Goal: Task Accomplishment & Management: Manage account settings

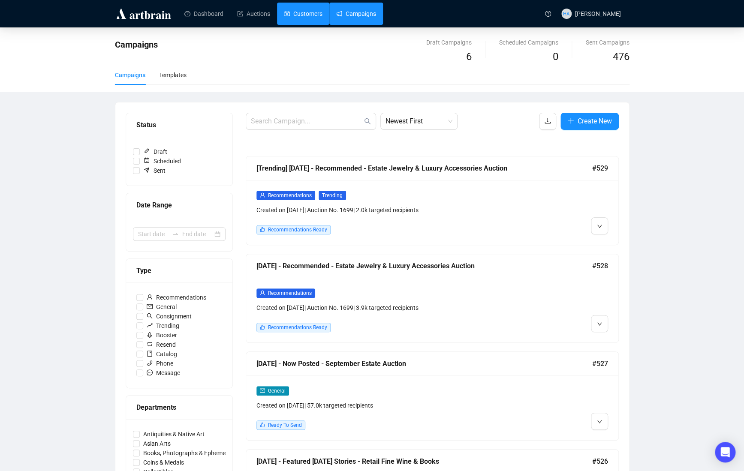
click at [300, 14] on link "Customers" at bounding box center [303, 14] width 39 height 22
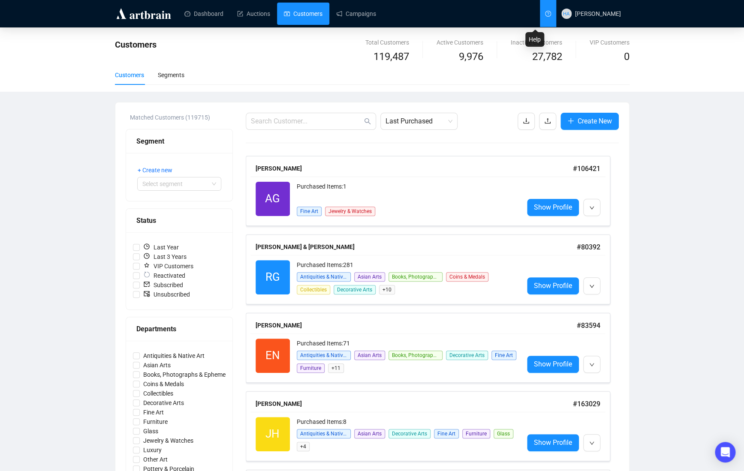
click at [545, 15] on icon "question-circle" at bounding box center [548, 14] width 6 height 6
click at [302, 13] on link "Customers" at bounding box center [303, 14] width 39 height 22
click at [544, 119] on icon "upload" at bounding box center [547, 120] width 7 height 7
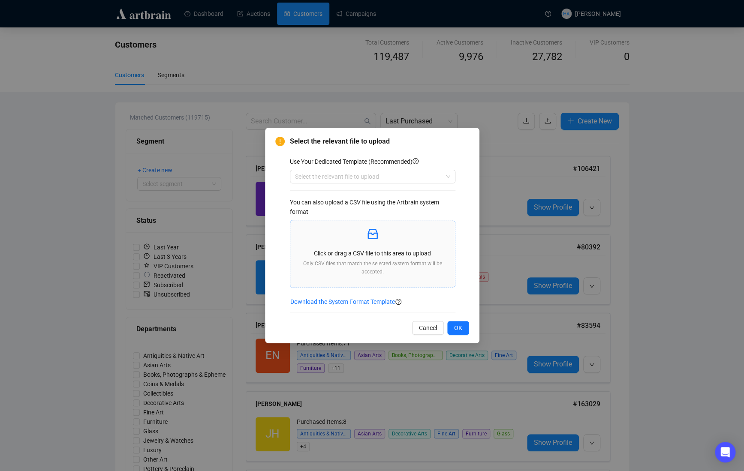
click at [360, 252] on p "Click or drag a CSV file to this area to upload" at bounding box center [372, 253] width 151 height 9
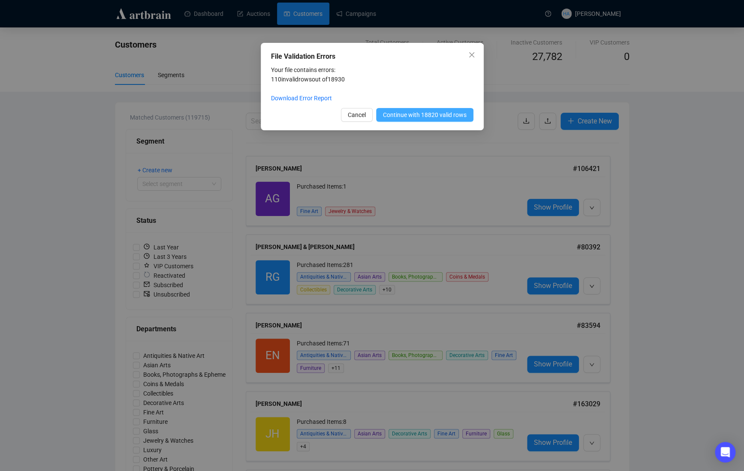
click at [401, 114] on span "Continue with 18820 valid rows" at bounding box center [425, 114] width 84 height 9
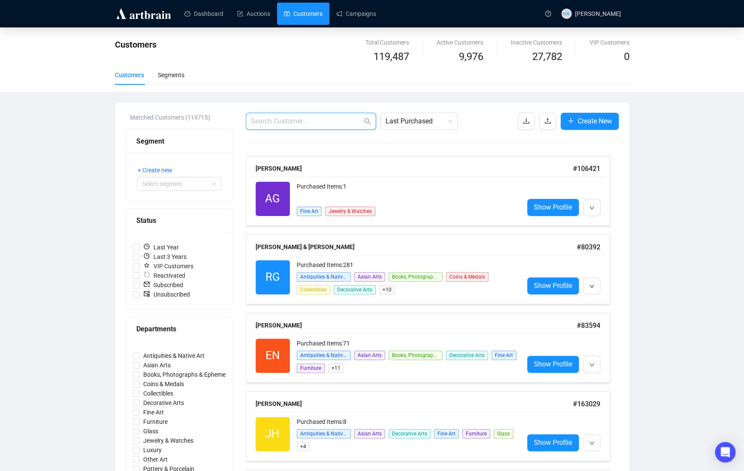
click at [275, 122] on input "text" at bounding box center [306, 121] width 111 height 10
paste input "[EMAIL_ADDRESS][PERSON_NAME][PERSON_NAME][DOMAIN_NAME]"
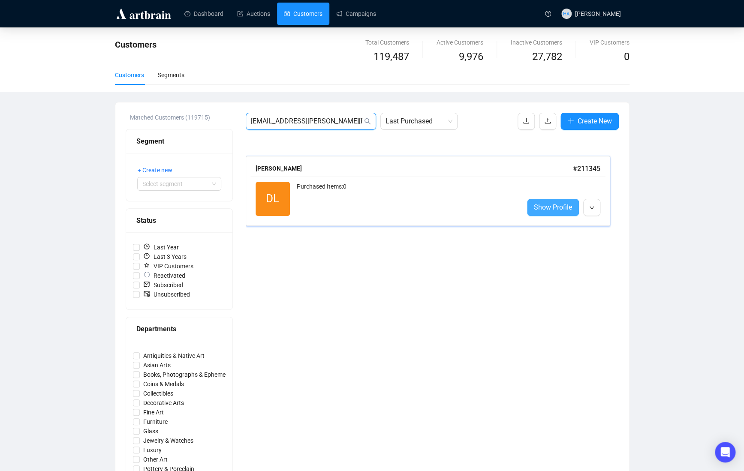
type input "[EMAIL_ADDRESS][PERSON_NAME][PERSON_NAME][DOMAIN_NAME]"
click at [541, 207] on span "Show Profile" at bounding box center [553, 207] width 38 height 11
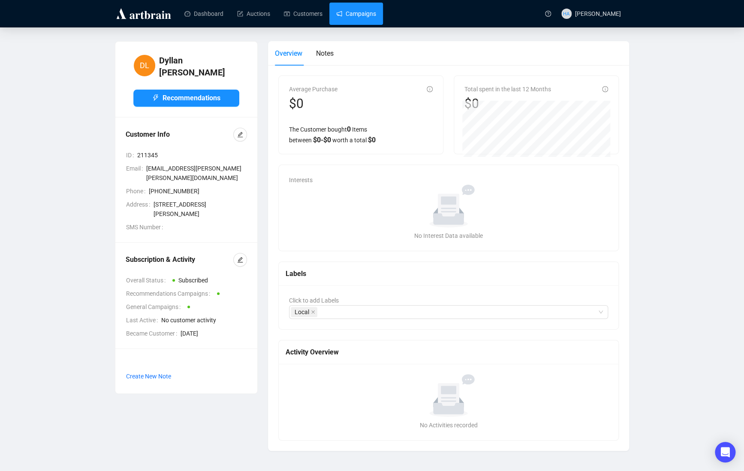
click at [357, 16] on link "Campaigns" at bounding box center [356, 14] width 40 height 22
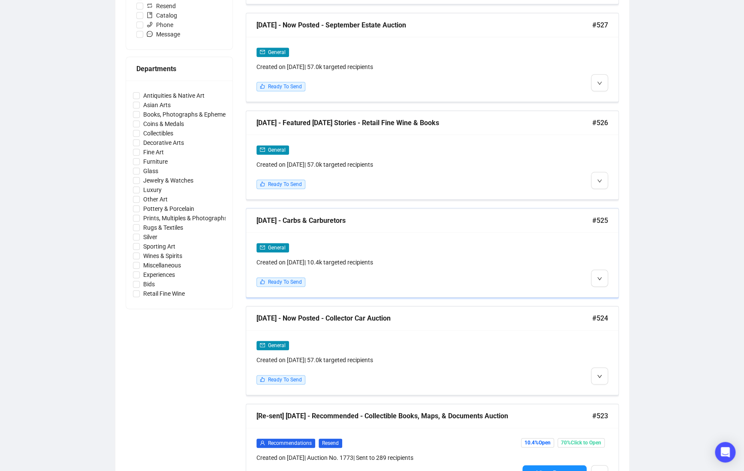
scroll to position [345, 0]
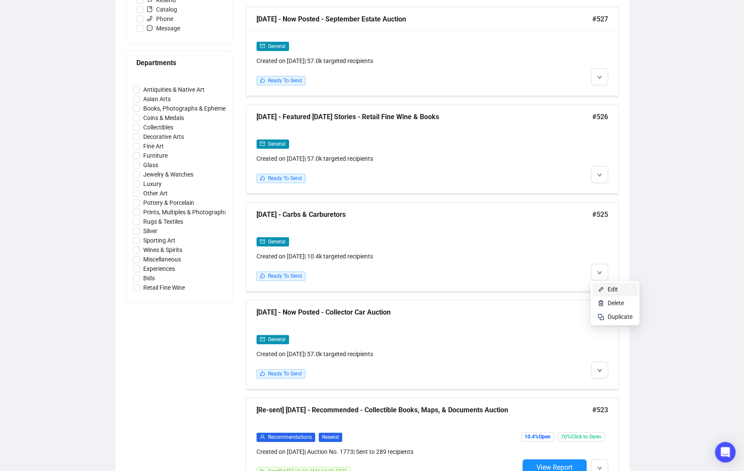
click at [605, 288] on li "Edit" at bounding box center [614, 289] width 45 height 14
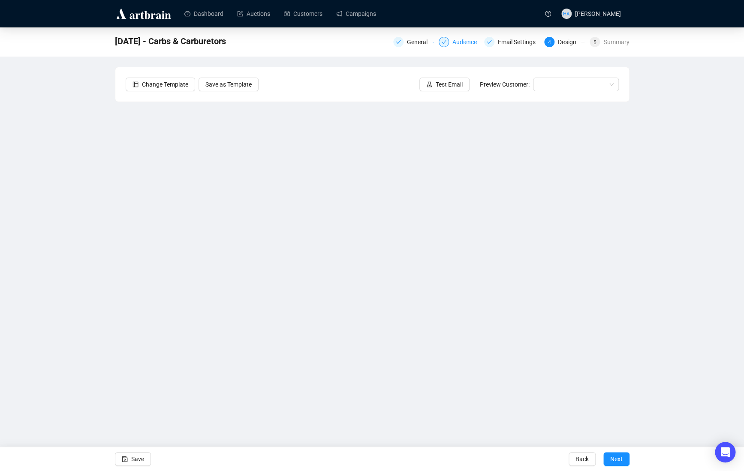
click at [461, 44] on div "Audience" at bounding box center [467, 42] width 30 height 10
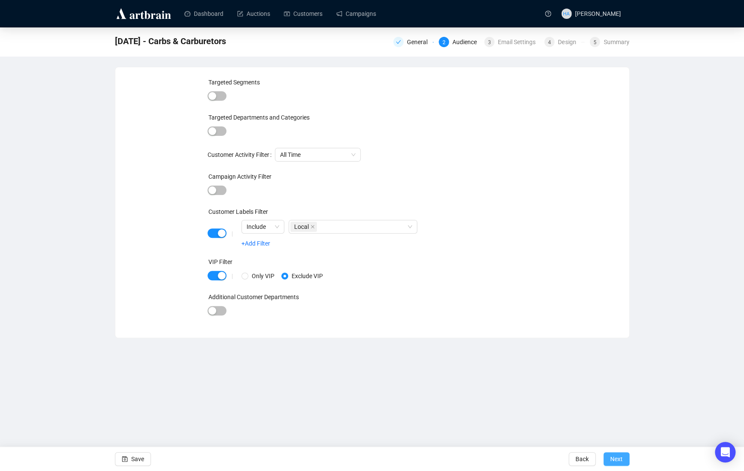
click at [614, 458] on span "Next" at bounding box center [616, 459] width 12 height 24
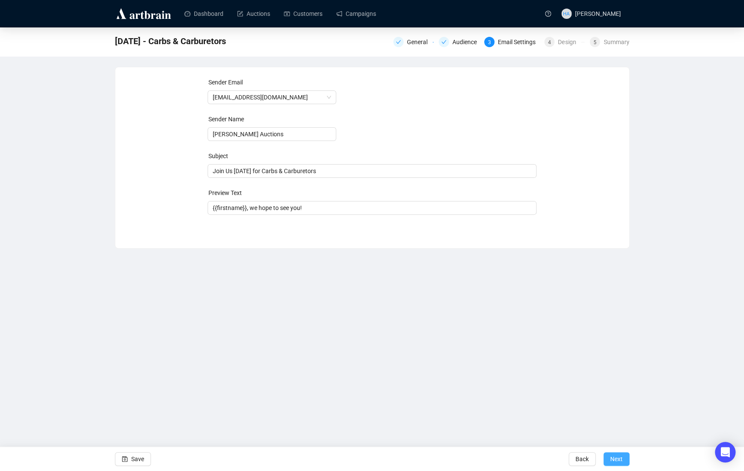
click at [614, 458] on span "Next" at bounding box center [616, 459] width 12 height 24
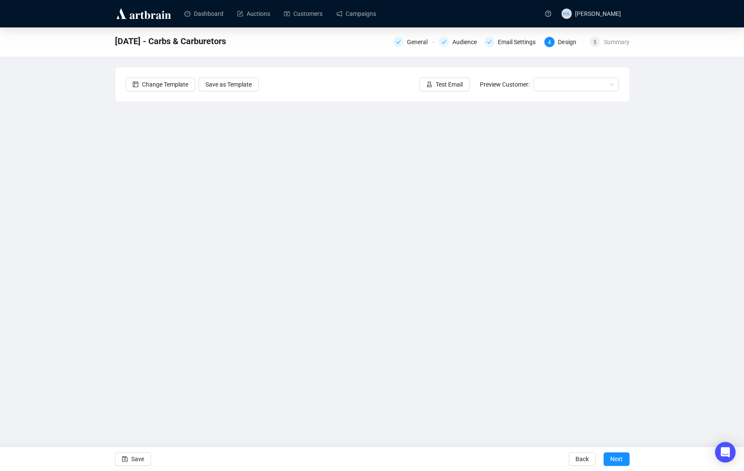
click at [614, 458] on span "Next" at bounding box center [616, 459] width 12 height 24
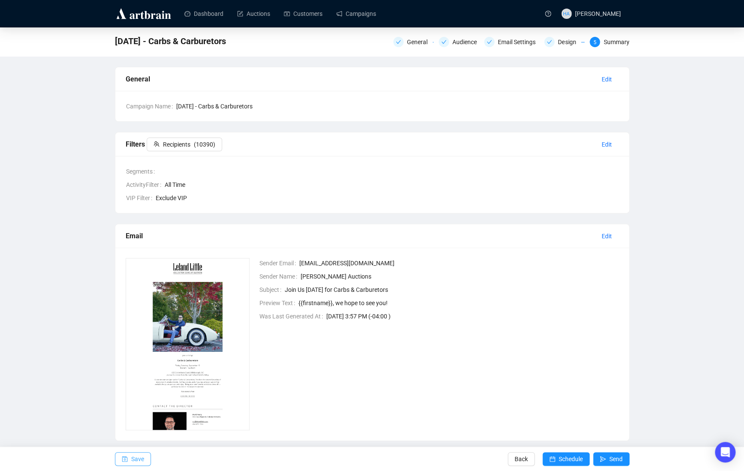
click at [138, 460] on span "Save" at bounding box center [137, 459] width 13 height 24
click at [465, 42] on div "Audience" at bounding box center [467, 42] width 30 height 10
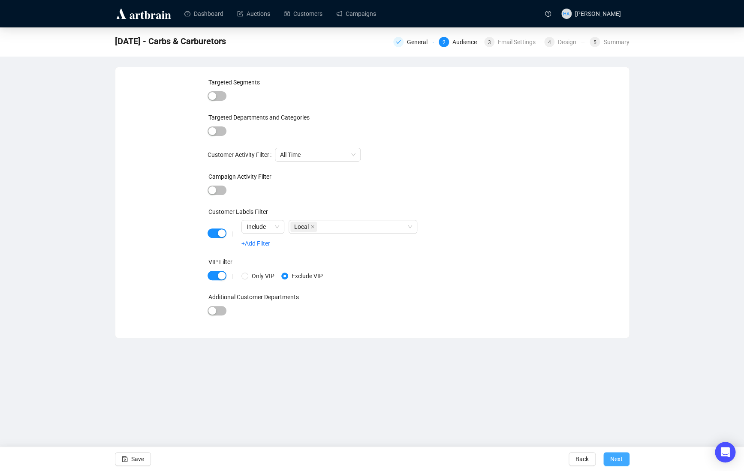
click at [618, 459] on span "Next" at bounding box center [616, 459] width 12 height 24
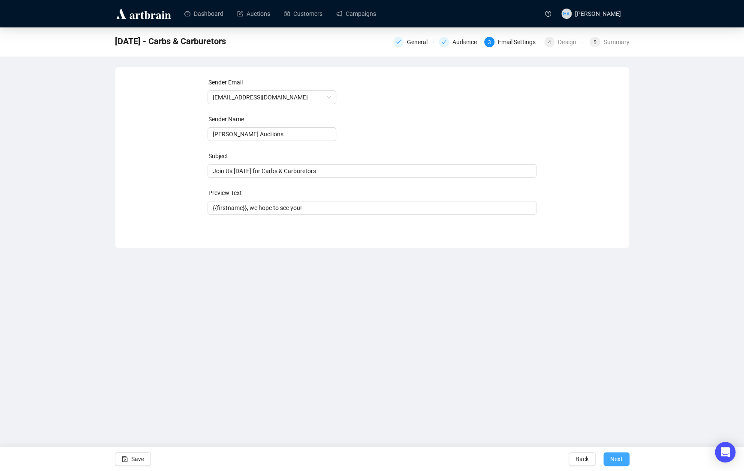
click at [615, 459] on span "Next" at bounding box center [616, 459] width 12 height 24
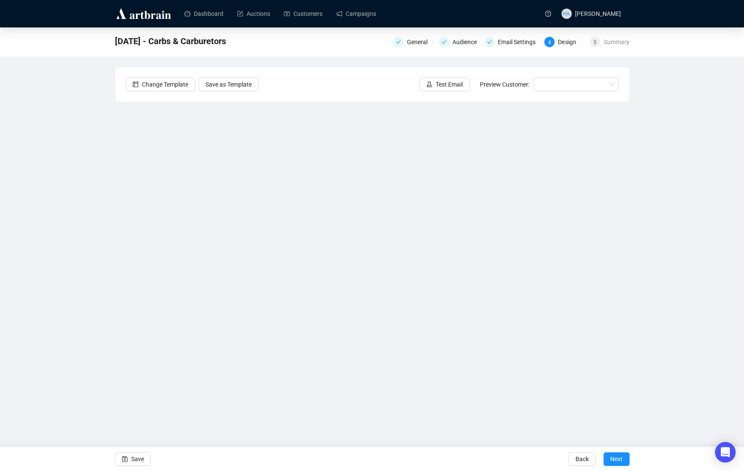
drag, startPoint x: 617, startPoint y: 456, endPoint x: 615, endPoint y: 444, distance: 12.9
click at [617, 456] on span "Next" at bounding box center [616, 459] width 12 height 24
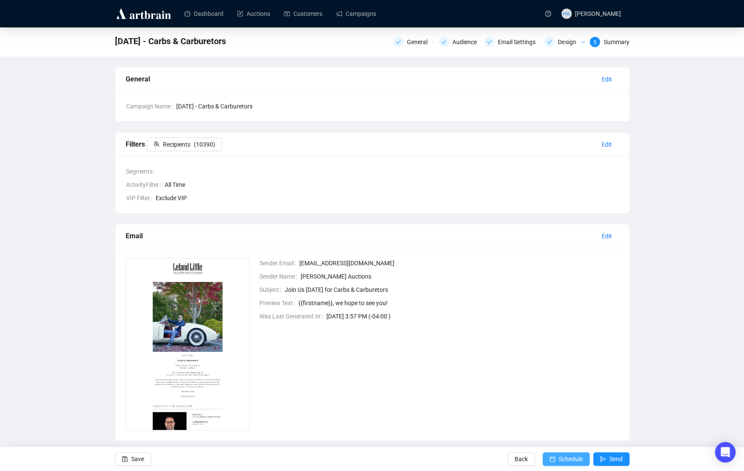
click at [565, 457] on span "Schedule" at bounding box center [570, 459] width 24 height 24
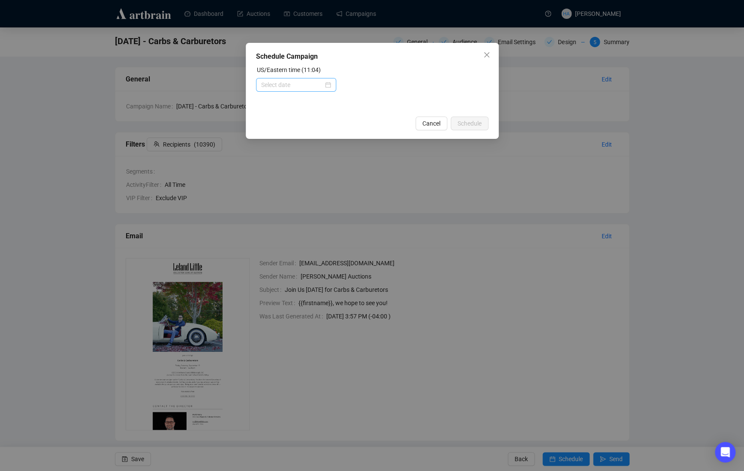
click at [324, 84] on div at bounding box center [296, 84] width 70 height 9
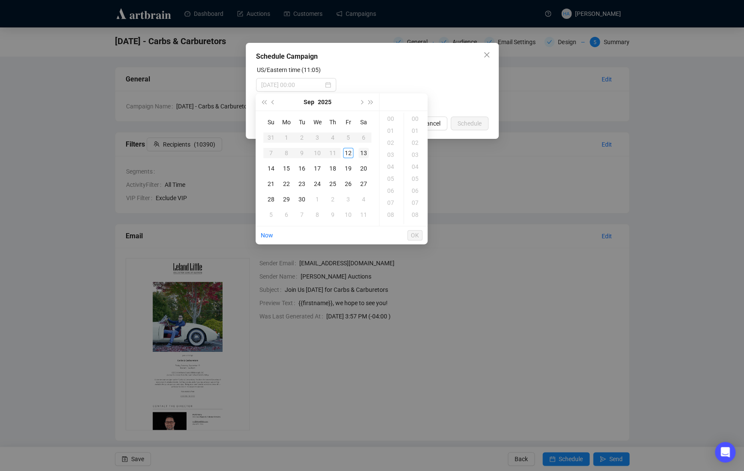
click at [363, 153] on div "13" at bounding box center [363, 153] width 10 height 10
click at [394, 201] on div "07" at bounding box center [391, 203] width 21 height 12
click at [413, 183] on div "15" at bounding box center [415, 183] width 21 height 12
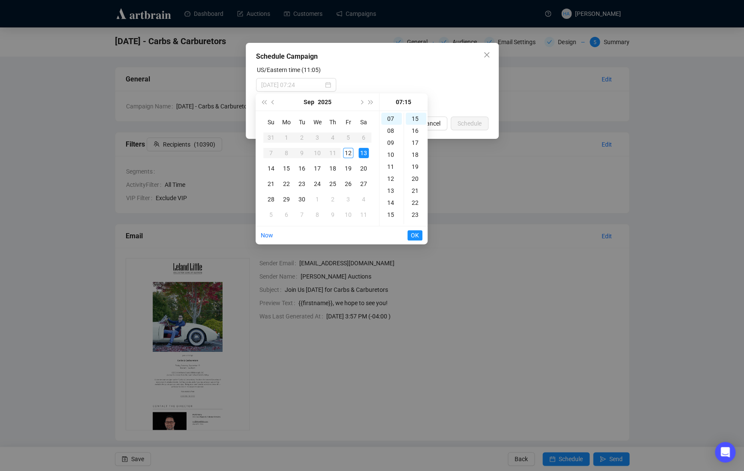
type input "[DATE] 07:15"
click at [415, 235] on span "OK" at bounding box center [415, 235] width 8 height 16
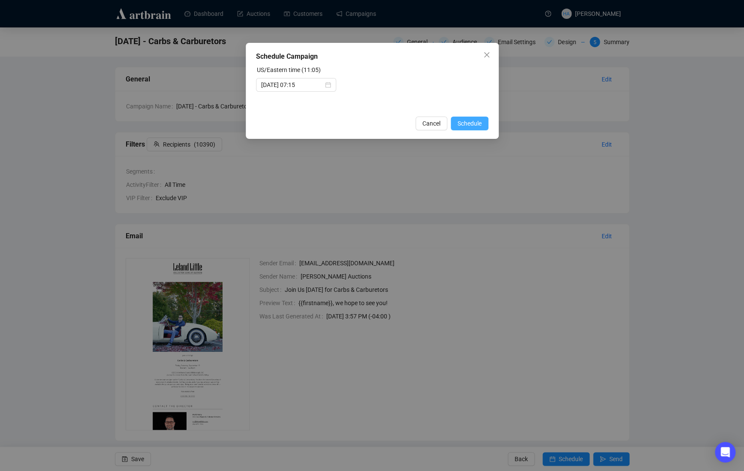
click at [473, 122] on span "Schedule" at bounding box center [469, 123] width 24 height 9
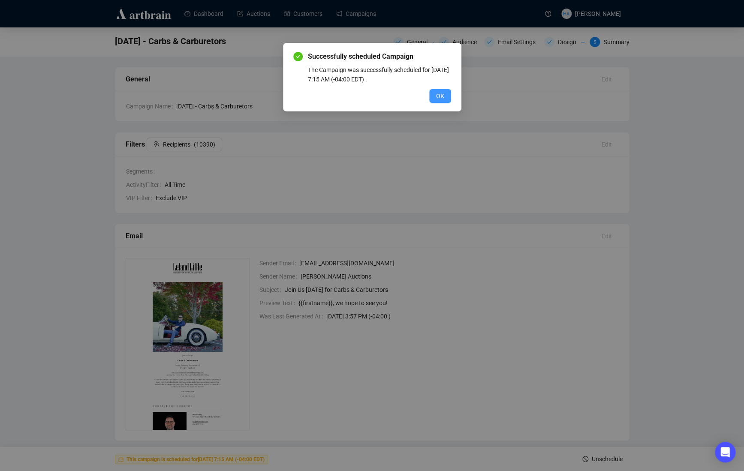
click at [439, 96] on span "OK" at bounding box center [440, 95] width 8 height 9
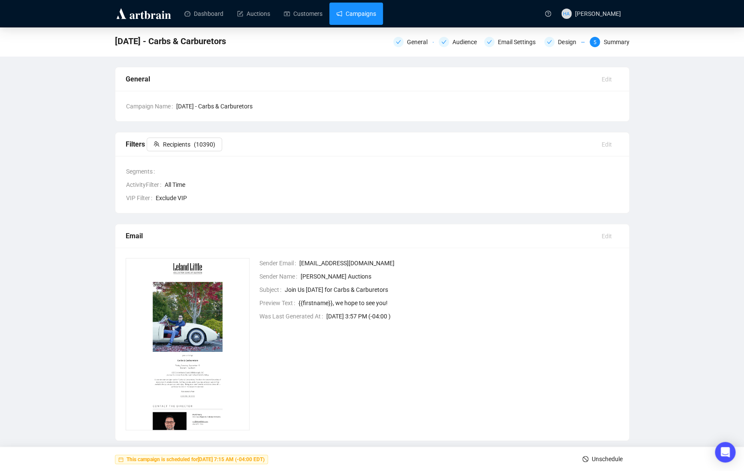
click at [365, 11] on link "Campaigns" at bounding box center [356, 14] width 40 height 22
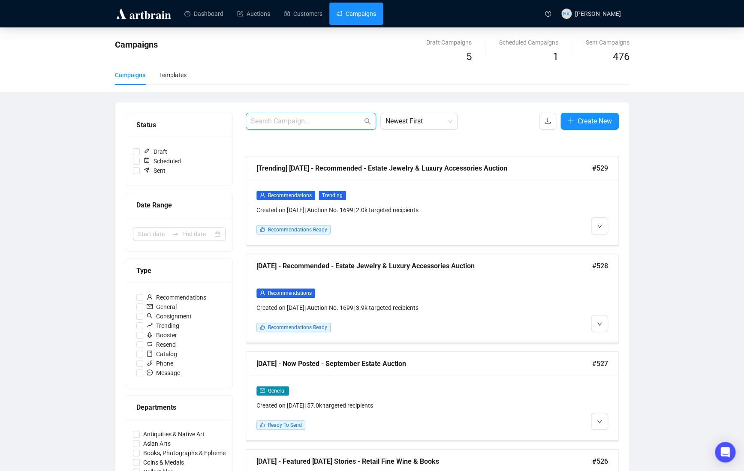
click at [295, 123] on input "text" at bounding box center [306, 121] width 111 height 10
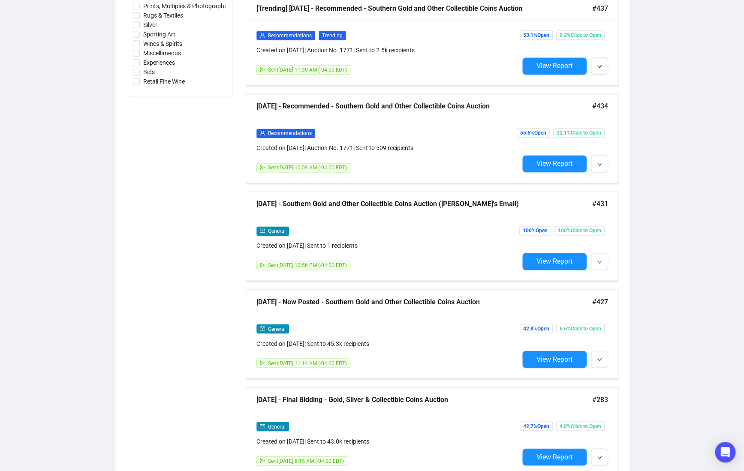
scroll to position [566, 0]
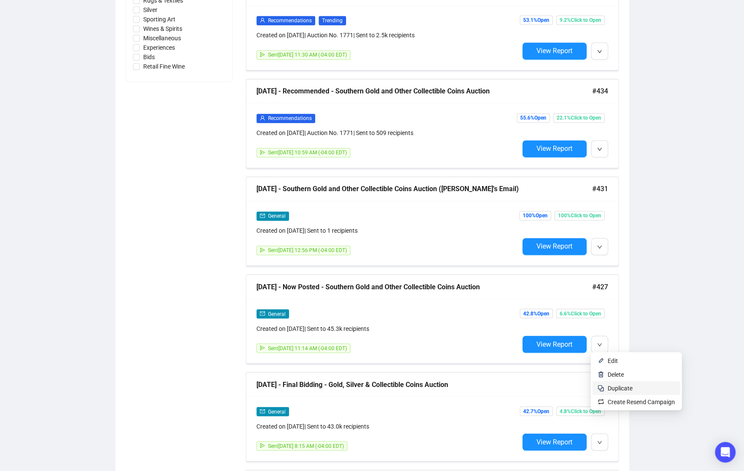
type input "Coin"
click at [609, 384] on span "Duplicate" at bounding box center [619, 387] width 25 height 7
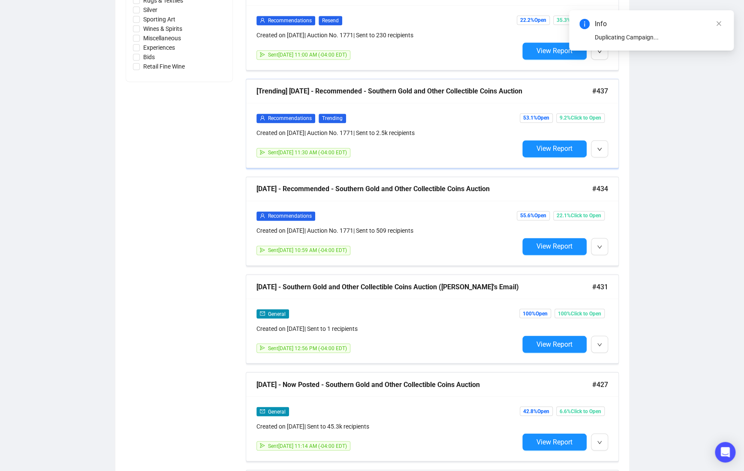
scroll to position [0, 0]
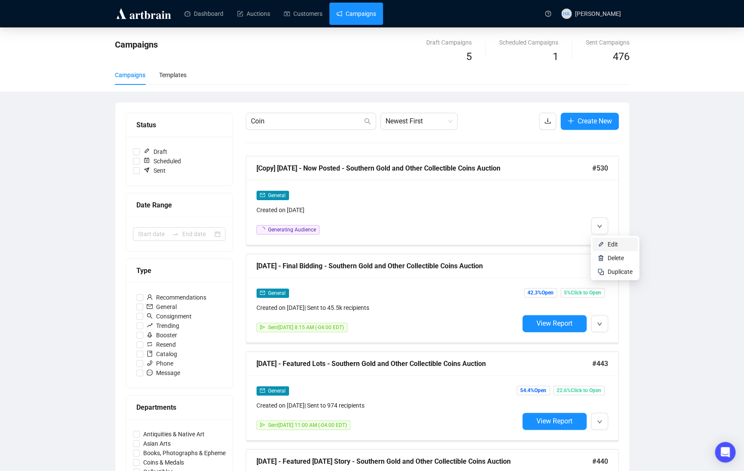
click at [609, 245] on span "Edit" at bounding box center [612, 244] width 10 height 7
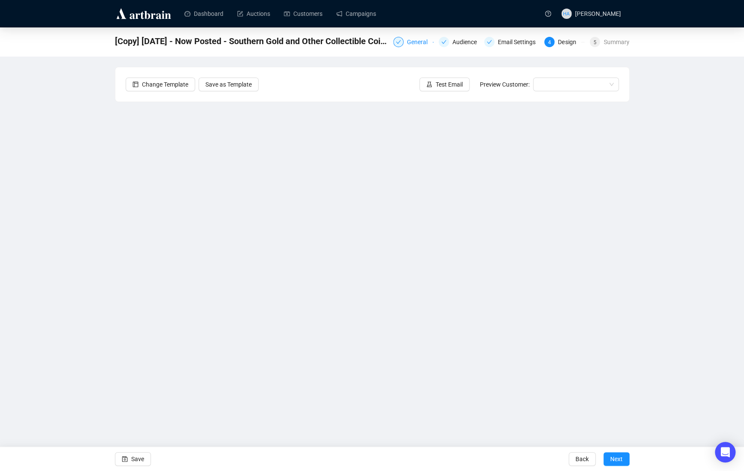
click at [410, 42] on div "General" at bounding box center [420, 42] width 26 height 10
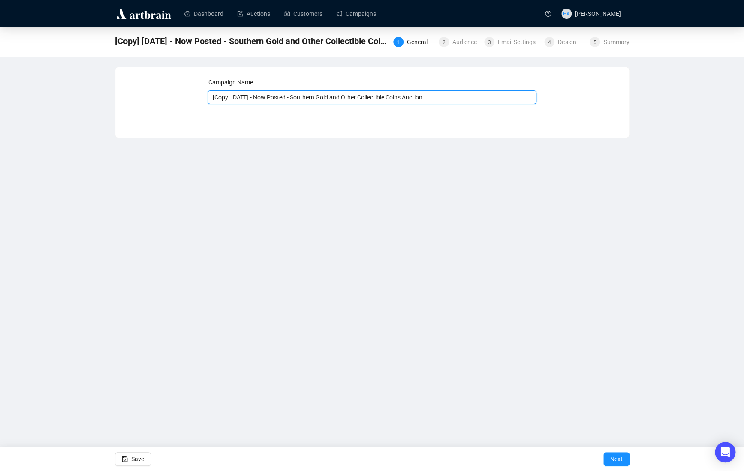
drag, startPoint x: 244, startPoint y: 98, endPoint x: 206, endPoint y: 96, distance: 38.2
click at [206, 96] on div "Campaign Name [Copy] [DATE] - Now Posted - Southern Gold and Other Collectible …" at bounding box center [372, 96] width 493 height 37
drag, startPoint x: 282, startPoint y: 99, endPoint x: 397, endPoint y: 100, distance: 115.3
click at [397, 100] on input "[DATE] - Now Posted - Southern Gold and Other Collectible Coins Auction" at bounding box center [371, 97] width 329 height 14
type input "[DATE] - Now Posted - American Coins in Gold, Silver & More Auction"
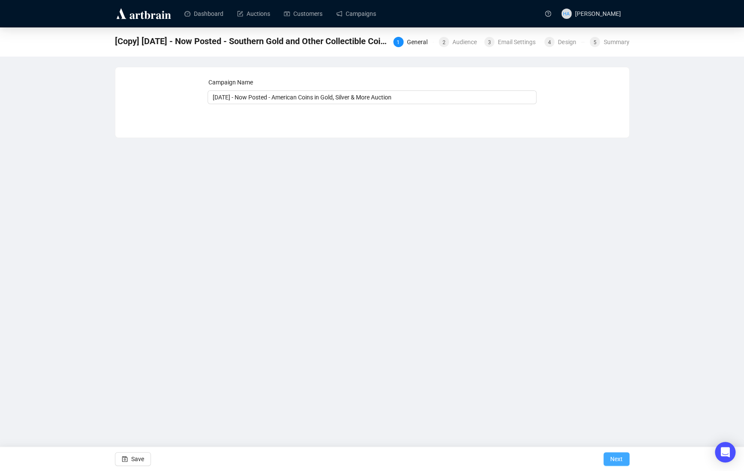
click at [614, 458] on span "Next" at bounding box center [616, 459] width 12 height 24
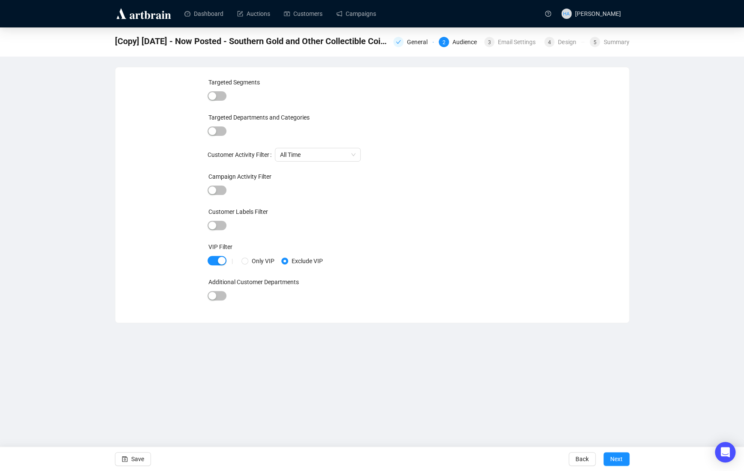
drag, startPoint x: 134, startPoint y: 459, endPoint x: 203, endPoint y: 455, distance: 69.1
click at [135, 459] on span "Save" at bounding box center [137, 459] width 13 height 24
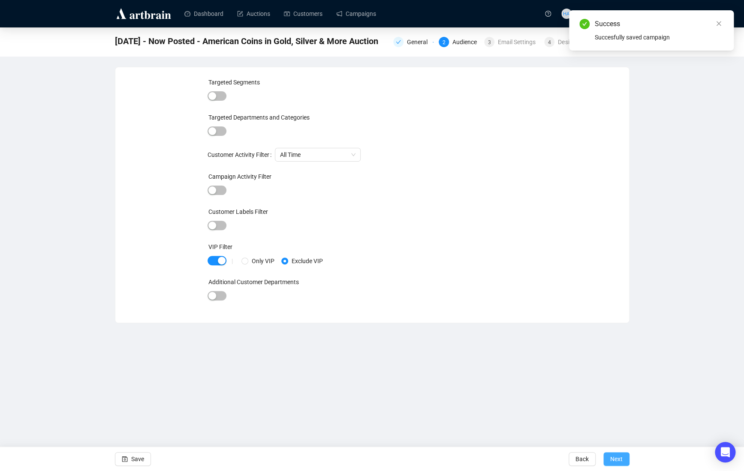
click at [621, 456] on span "Next" at bounding box center [616, 459] width 12 height 24
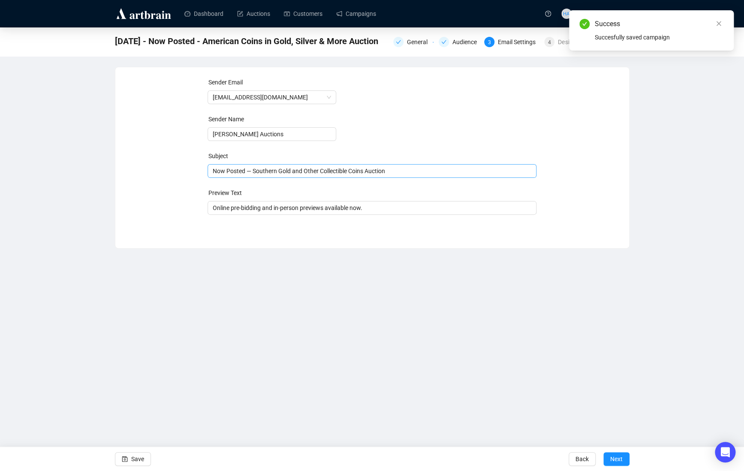
click at [275, 174] on span "Now Posted — Southern Gold and Other Collectible Coins Auction" at bounding box center [371, 171] width 329 height 7
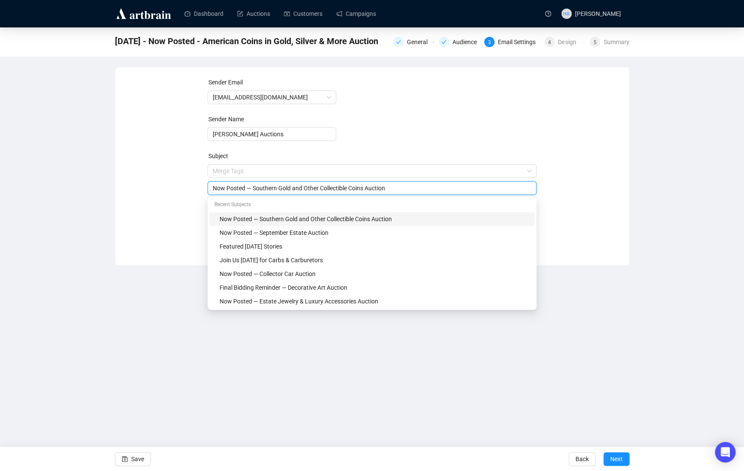
drag, startPoint x: 255, startPoint y: 188, endPoint x: 372, endPoint y: 189, distance: 117.0
click at [372, 189] on input "Now Posted — Southern Gold and Other Collectible Coins Auction" at bounding box center [372, 187] width 318 height 9
type input "Now Posted — American Coins in Gold, Silver & More Auction"
click at [170, 183] on div "Sender Email [EMAIL_ADDRESS][DOMAIN_NAME] Sender Name [PERSON_NAME] Auctions Su…" at bounding box center [372, 160] width 493 height 165
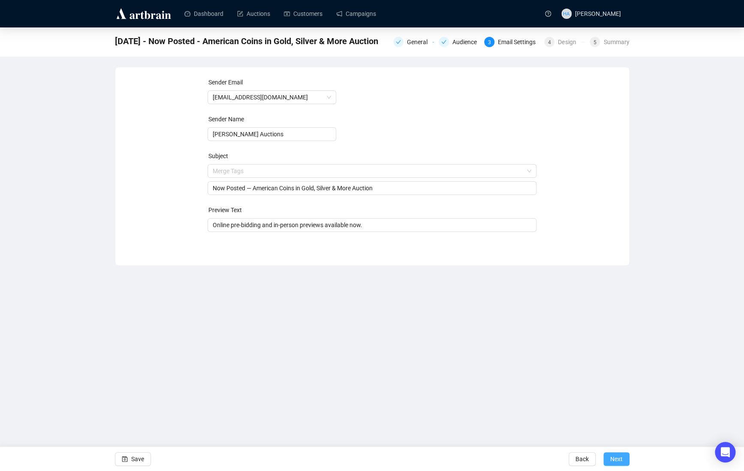
click at [612, 459] on span "Next" at bounding box center [616, 459] width 12 height 24
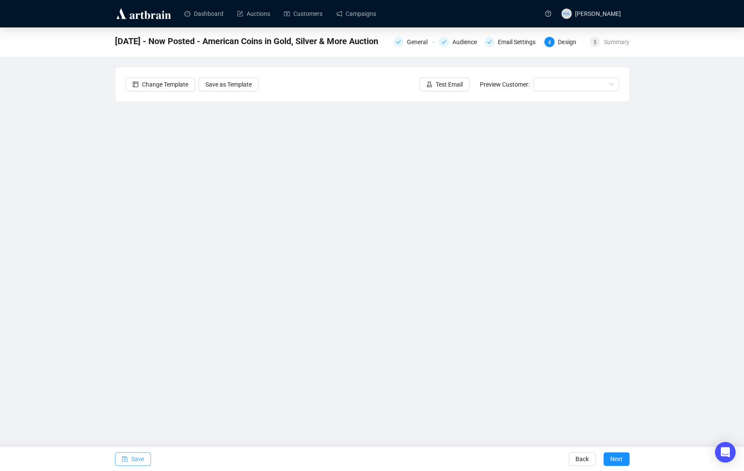
click at [143, 457] on span "Save" at bounding box center [137, 459] width 13 height 24
click at [139, 457] on span "Save" at bounding box center [137, 459] width 13 height 24
click at [361, 12] on link "Campaigns" at bounding box center [356, 14] width 40 height 22
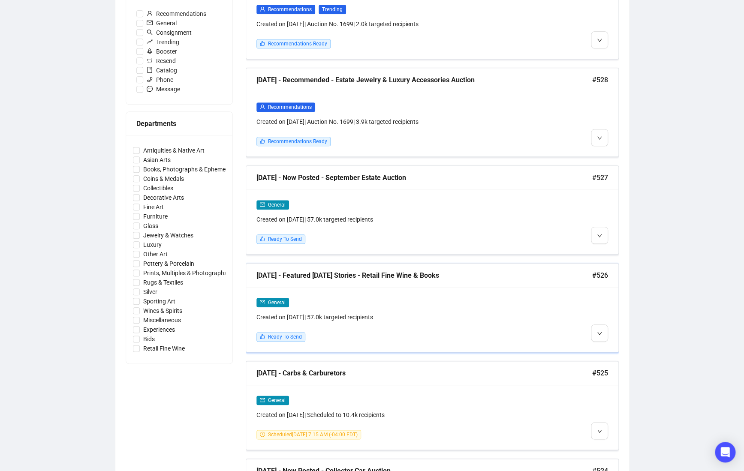
scroll to position [287, 0]
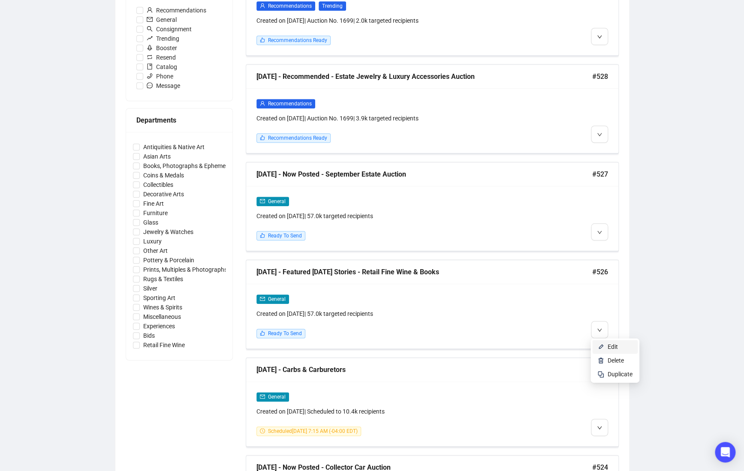
click at [608, 345] on span "Edit" at bounding box center [612, 346] width 10 height 7
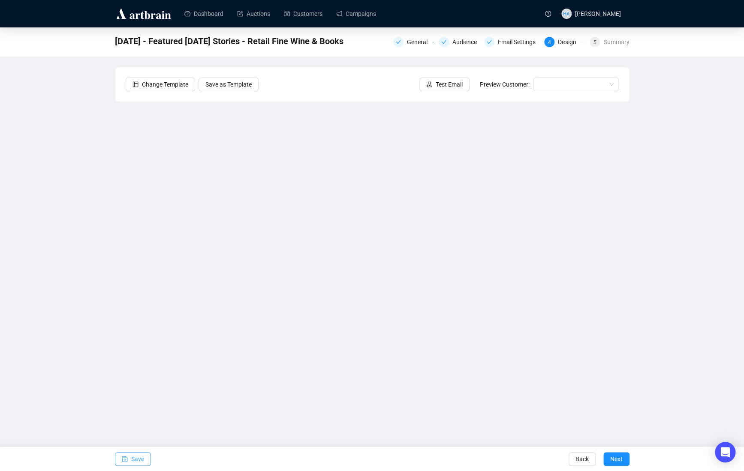
click at [138, 457] on span "Save" at bounding box center [137, 459] width 13 height 24
drag, startPoint x: 367, startPoint y: 10, endPoint x: 365, endPoint y: 19, distance: 9.3
click at [367, 10] on link "Campaigns" at bounding box center [356, 14] width 40 height 22
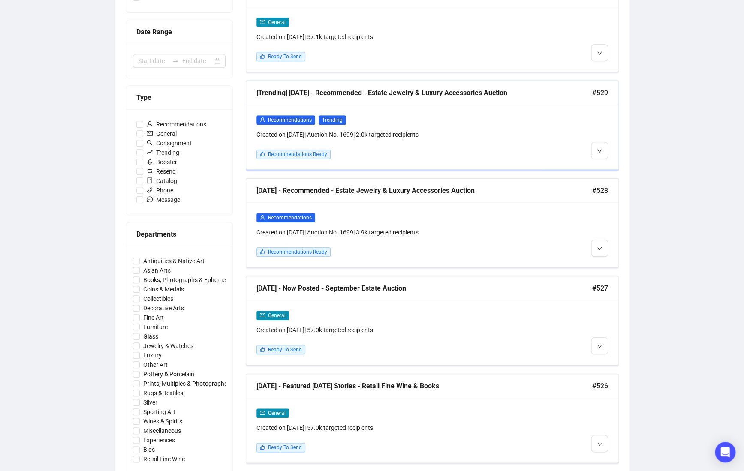
scroll to position [169, 0]
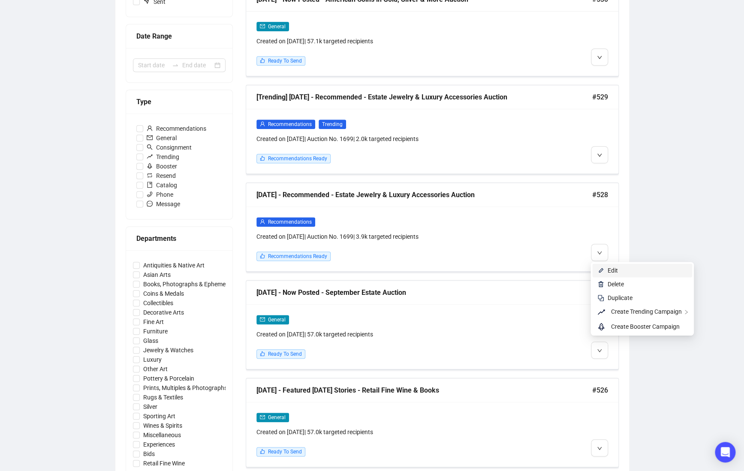
click at [605, 270] on li "Edit" at bounding box center [642, 271] width 100 height 14
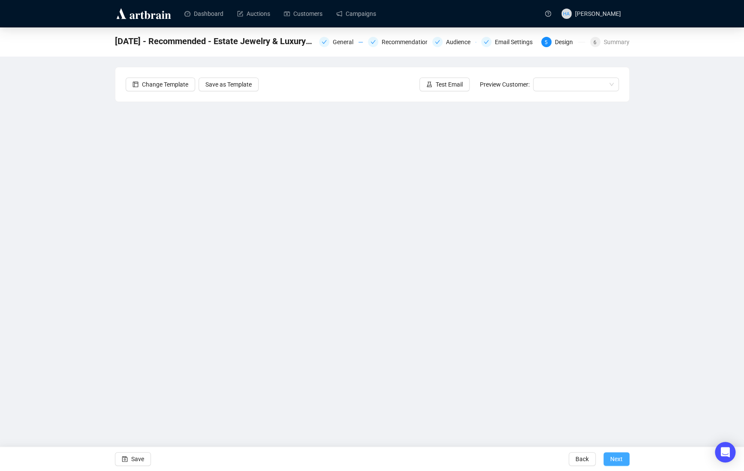
click at [618, 459] on span "Next" at bounding box center [616, 459] width 12 height 24
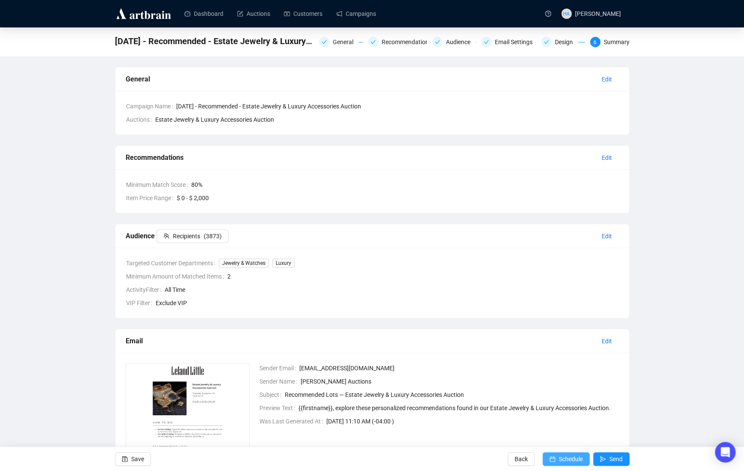
click at [564, 456] on span "Schedule" at bounding box center [570, 459] width 24 height 24
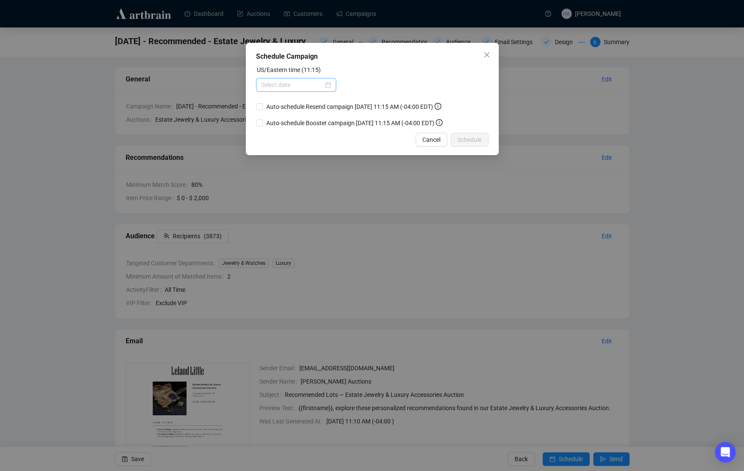
click at [325, 85] on div at bounding box center [296, 84] width 70 height 9
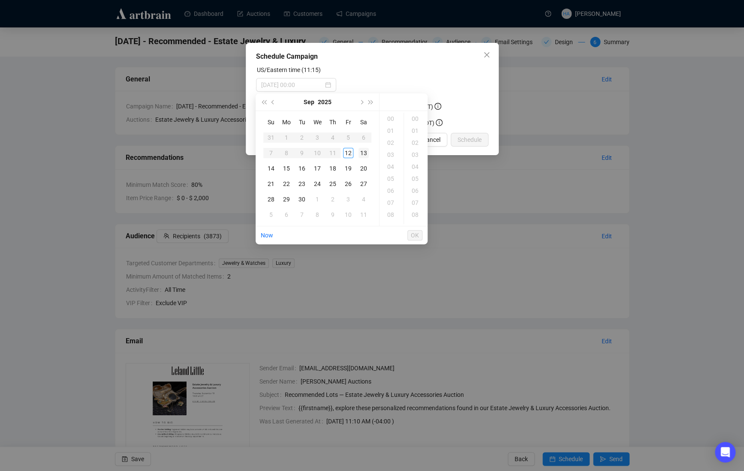
click at [363, 153] on div "13" at bounding box center [363, 153] width 10 height 10
drag, startPoint x: 389, startPoint y: 131, endPoint x: 389, endPoint y: 141, distance: 9.4
click at [389, 141] on ul "00 01 02 03 04 05 06 07 08 09 10 11 12 13 14 15 16 17 18 19 20 21 22 23" at bounding box center [391, 168] width 24 height 111
click at [392, 216] on div "13" at bounding box center [391, 215] width 21 height 12
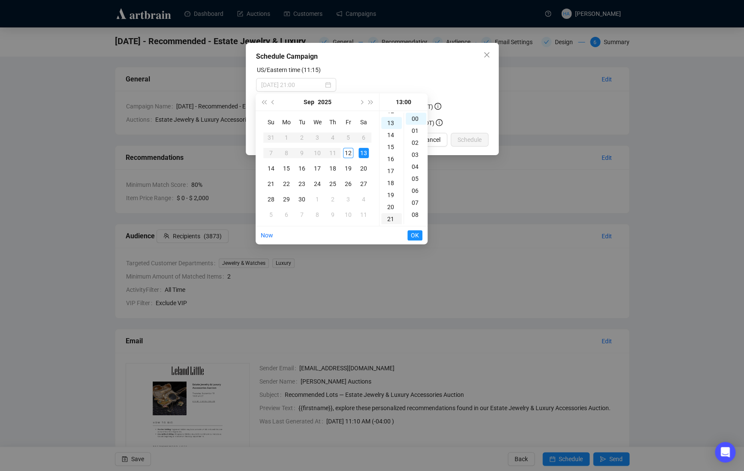
scroll to position [156, 0]
type input "[DATE] 13:00"
click at [413, 233] on span "OK" at bounding box center [415, 235] width 8 height 16
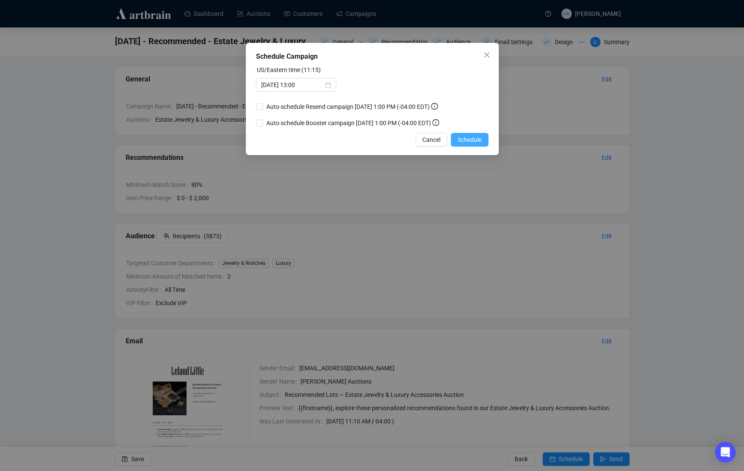
click at [471, 144] on span "Schedule" at bounding box center [469, 139] width 24 height 9
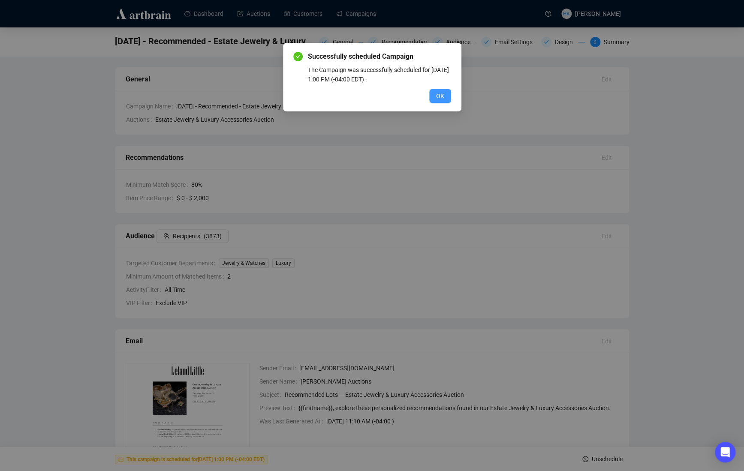
click at [440, 95] on span "OK" at bounding box center [440, 95] width 8 height 9
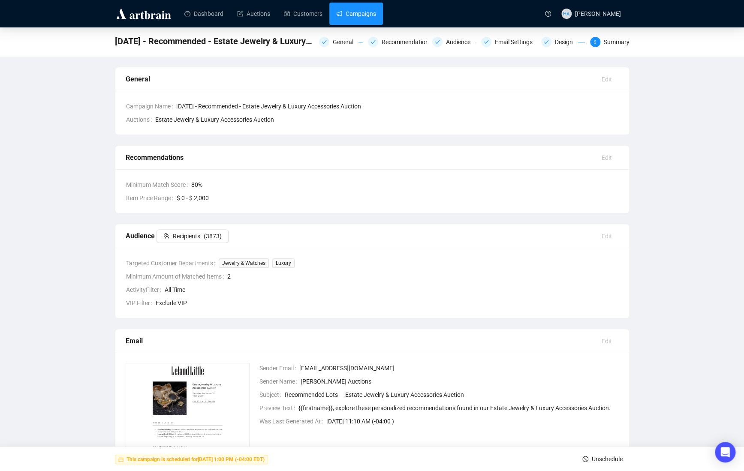
click at [357, 18] on link "Campaigns" at bounding box center [356, 14] width 40 height 22
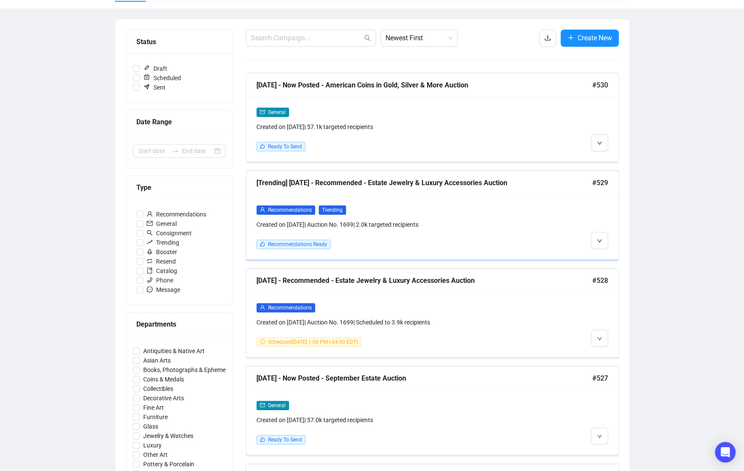
scroll to position [84, 0]
click at [601, 255] on img at bounding box center [600, 258] width 7 height 7
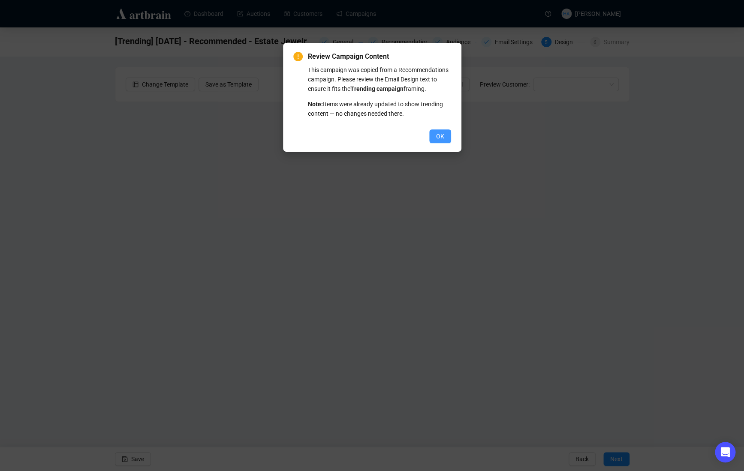
click at [438, 141] on span "OK" at bounding box center [440, 136] width 8 height 9
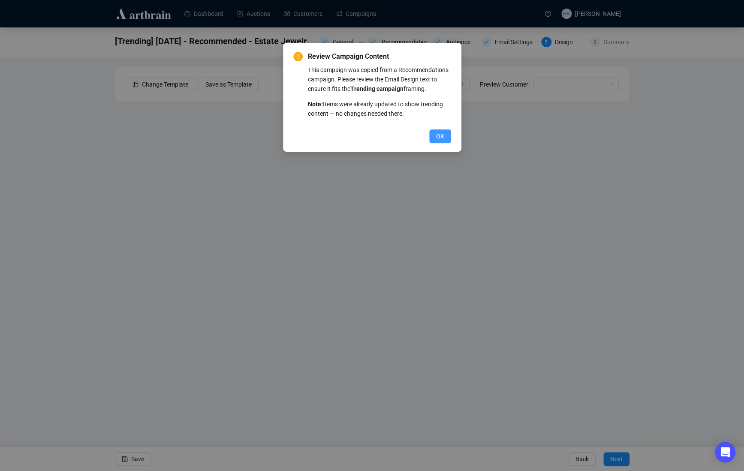
click at [439, 141] on span "OK" at bounding box center [440, 136] width 8 height 9
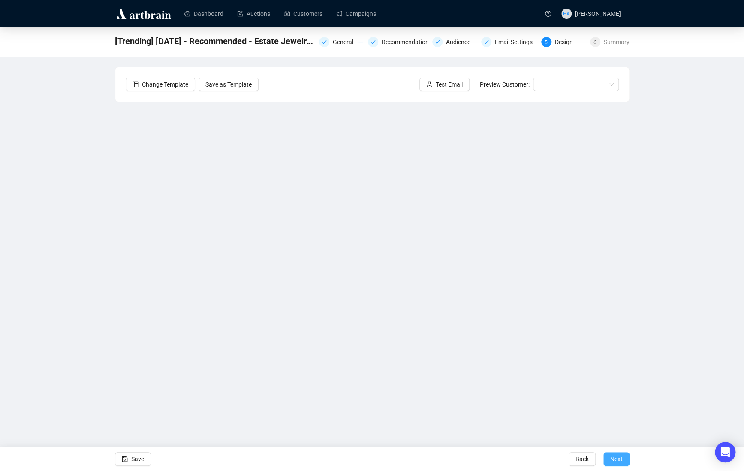
click at [621, 457] on span "Next" at bounding box center [616, 459] width 12 height 24
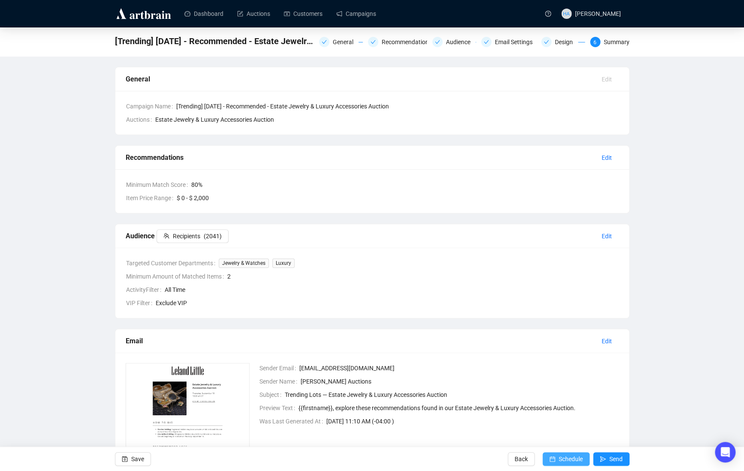
click at [566, 457] on span "Schedule" at bounding box center [570, 459] width 24 height 24
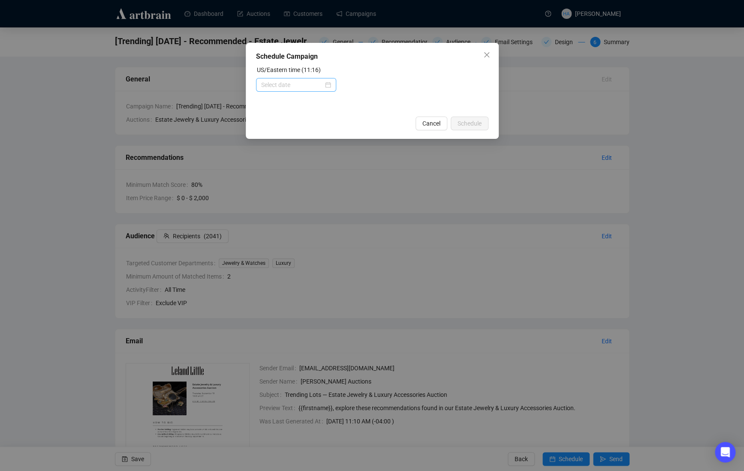
click at [325, 85] on div at bounding box center [296, 84] width 70 height 9
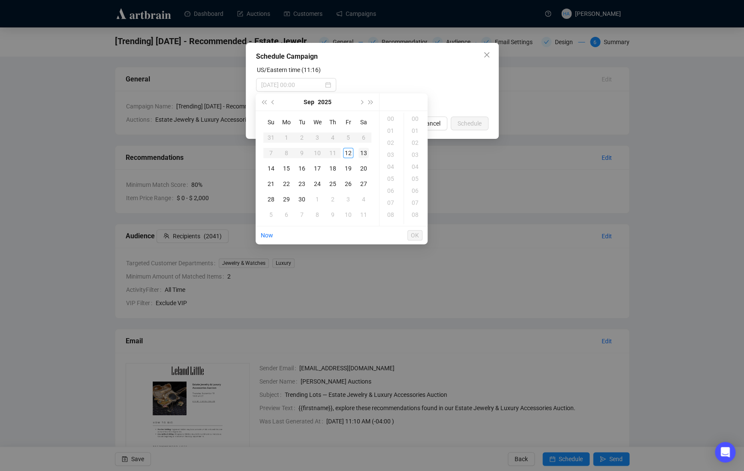
click at [364, 152] on div "13" at bounding box center [363, 153] width 10 height 10
click at [391, 130] on div "01" at bounding box center [391, 131] width 21 height 12
click at [412, 192] on div "30" at bounding box center [415, 195] width 21 height 12
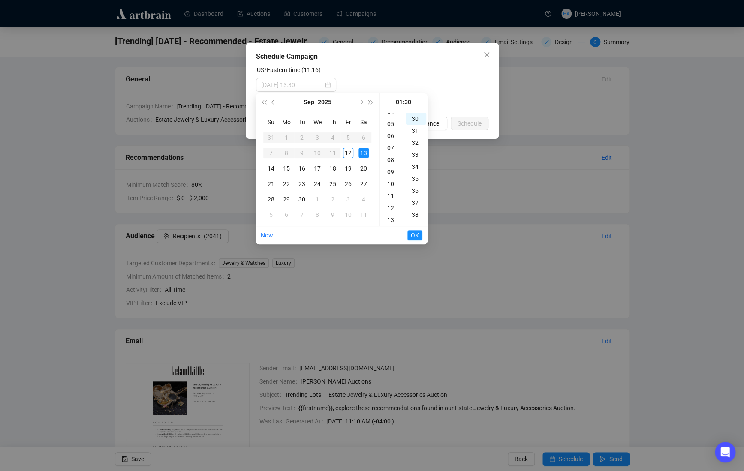
click at [390, 216] on div "13" at bounding box center [391, 220] width 21 height 12
type input "[DATE] 13:30"
click at [414, 234] on span "OK" at bounding box center [415, 235] width 8 height 16
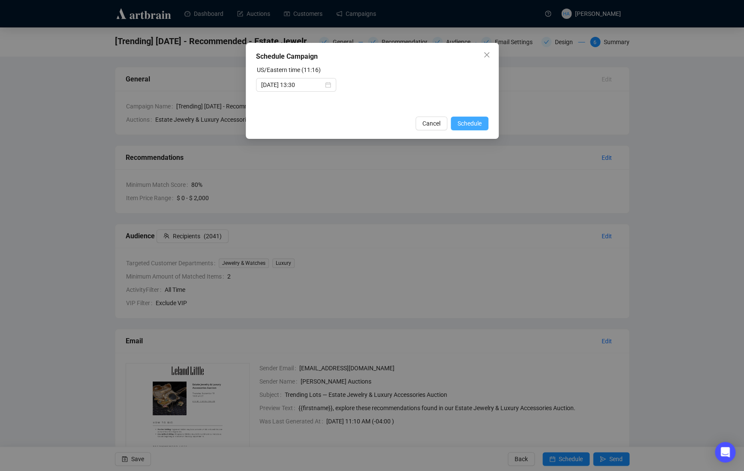
click at [468, 125] on span "Schedule" at bounding box center [469, 123] width 24 height 9
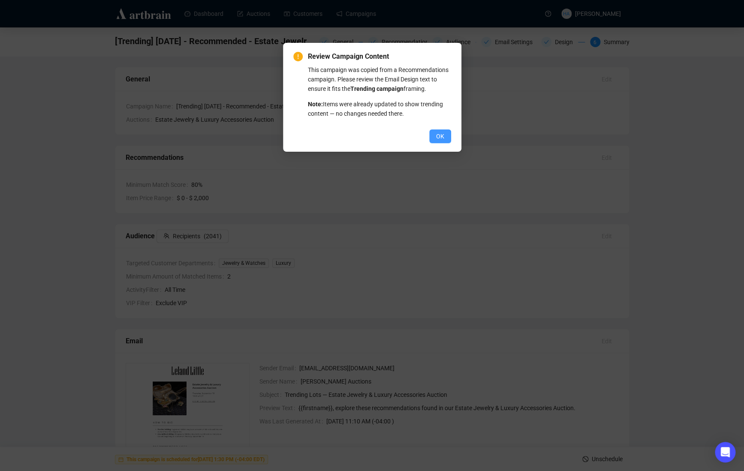
click at [438, 141] on span "OK" at bounding box center [440, 136] width 8 height 9
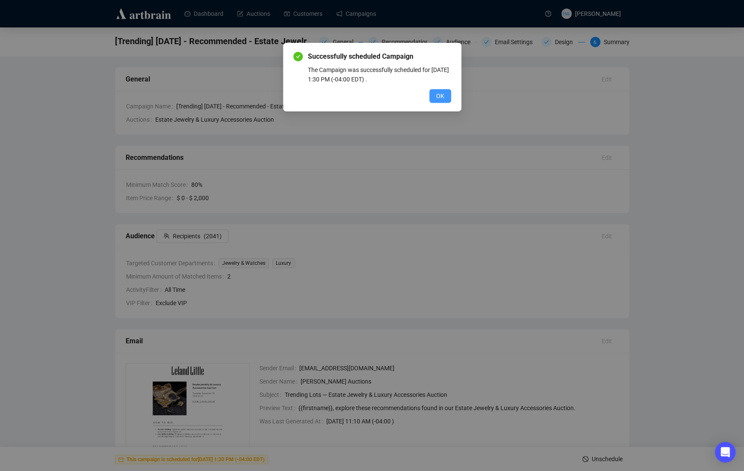
click at [441, 94] on span "OK" at bounding box center [440, 95] width 8 height 9
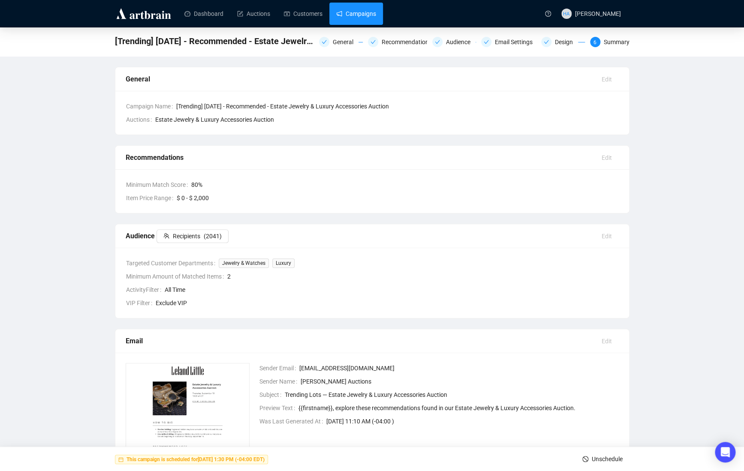
click at [366, 17] on link "Campaigns" at bounding box center [356, 14] width 40 height 22
